Goal: Task Accomplishment & Management: Manage account settings

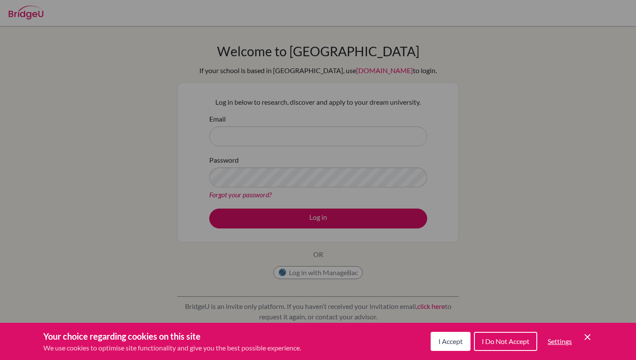
click at [587, 335] on icon "Cookie Control Close Icon" at bounding box center [587, 337] width 10 height 10
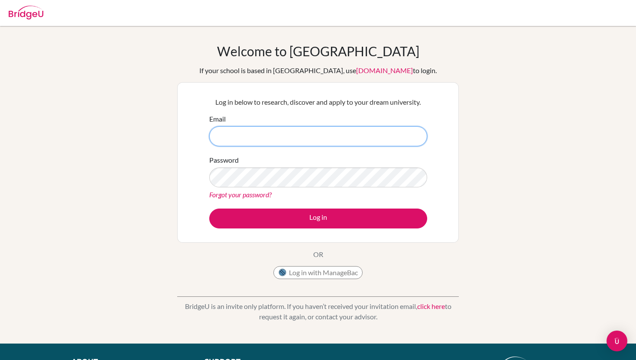
click at [280, 133] on input "Email" at bounding box center [318, 136] width 218 height 20
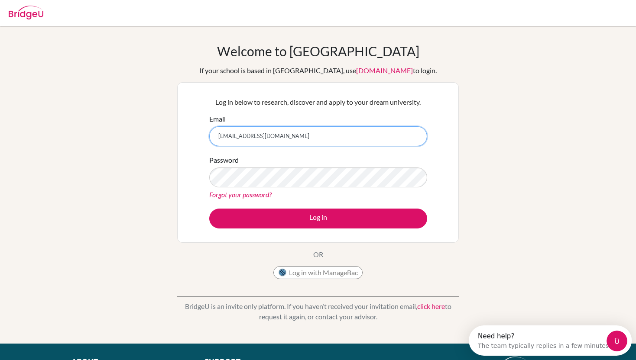
type input "[EMAIL_ADDRESS][DOMAIN_NAME]"
click at [240, 194] on link "Forgot your password?" at bounding box center [240, 195] width 62 height 8
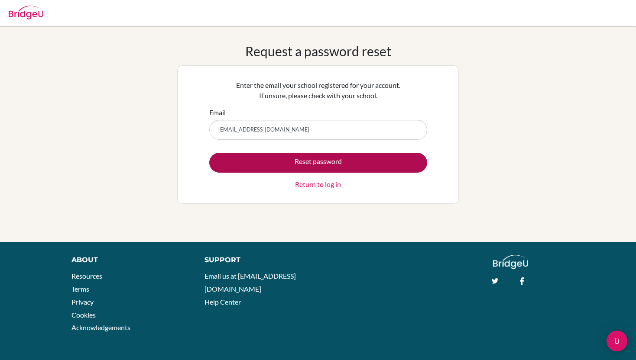
type input "[EMAIL_ADDRESS][DOMAIN_NAME]"
click at [228, 167] on button "Reset password" at bounding box center [318, 163] width 218 height 20
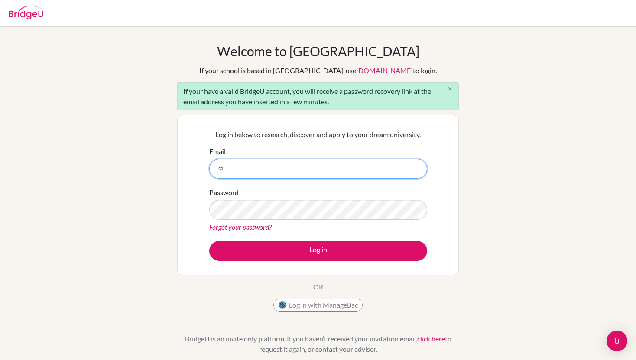
type input "[EMAIL_ADDRESS][DOMAIN_NAME]"
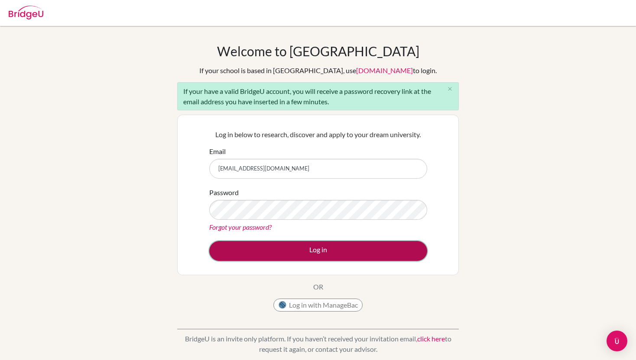
click at [261, 255] on button "Log in" at bounding box center [318, 251] width 218 height 20
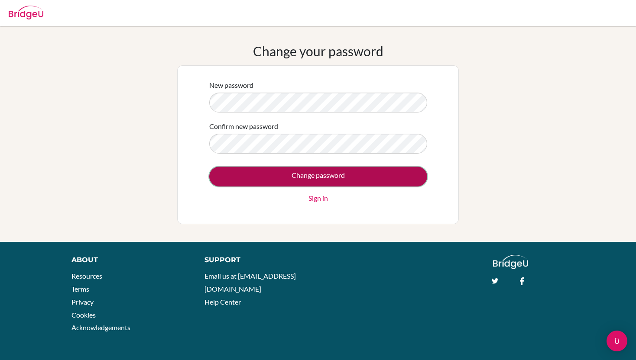
click at [268, 172] on input "Change password" at bounding box center [318, 177] width 218 height 20
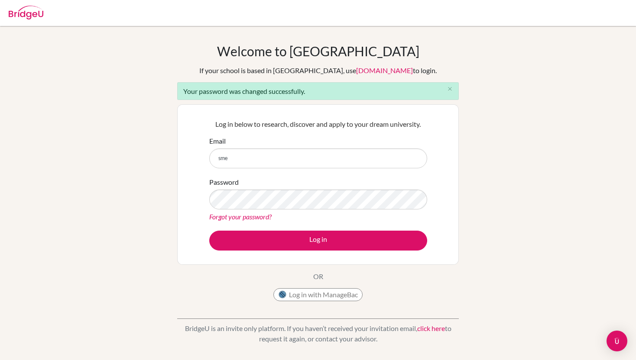
type input "[EMAIL_ADDRESS][DOMAIN_NAME]"
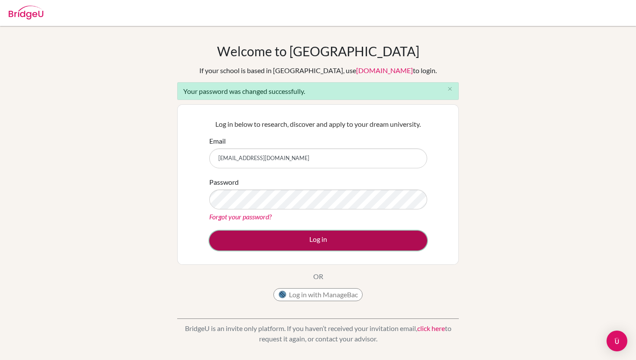
click at [271, 239] on button "Log in" at bounding box center [318, 241] width 218 height 20
